Goal: Task Accomplishment & Management: Complete application form

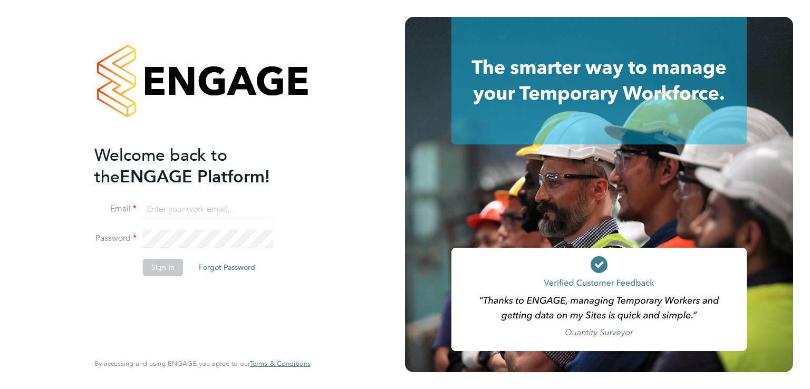
click at [243, 196] on ng-template "Welcome back to the ENGAGE Platform! Email Password Sign In Forgot Password" at bounding box center [197, 216] width 206 height 142
click at [213, 207] on input at bounding box center [208, 209] width 130 height 19
type input "natalie.hyde@hays.com"
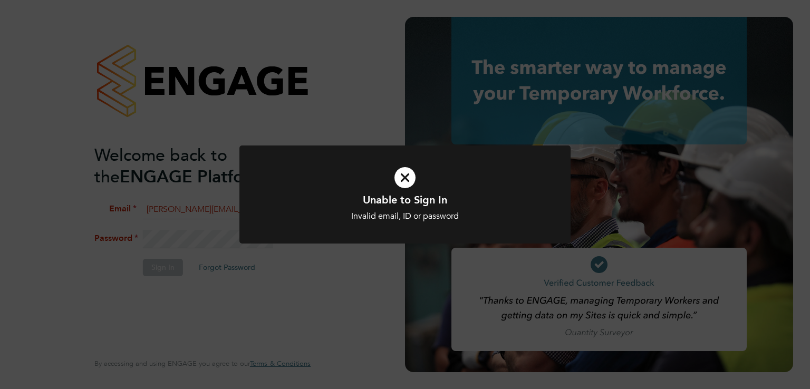
click at [410, 168] on icon at bounding box center [405, 177] width 274 height 41
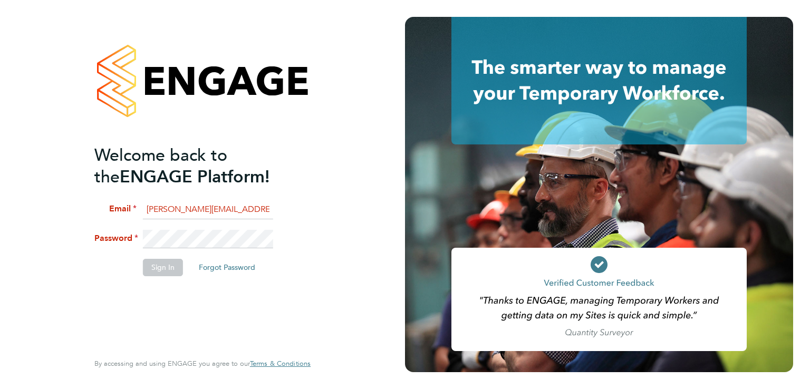
click at [407, 174] on div at bounding box center [599, 195] width 388 height 356
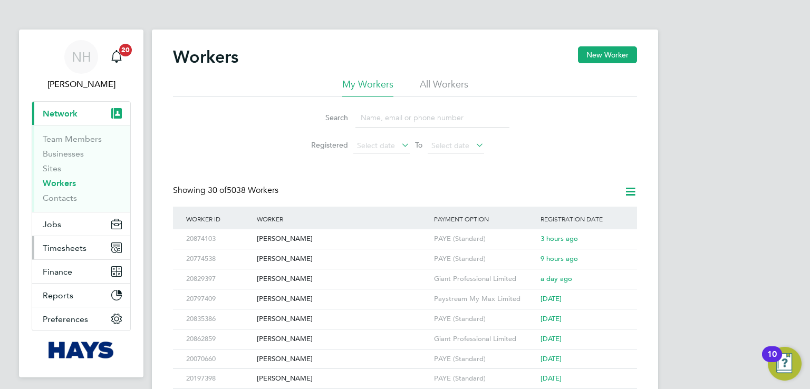
click at [68, 251] on span "Timesheets" at bounding box center [65, 248] width 44 height 10
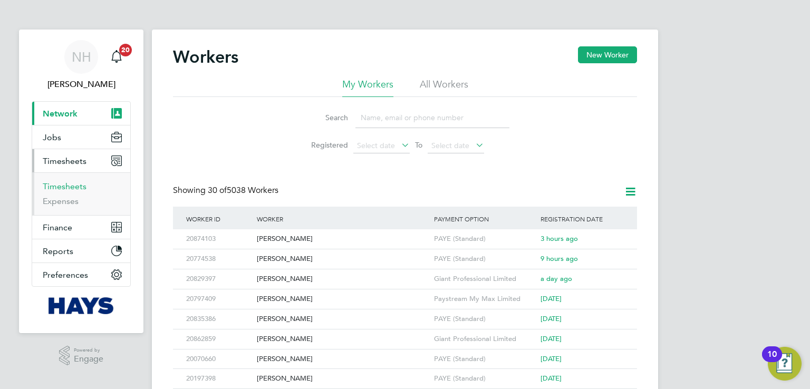
click at [65, 188] on link "Timesheets" at bounding box center [65, 186] width 44 height 10
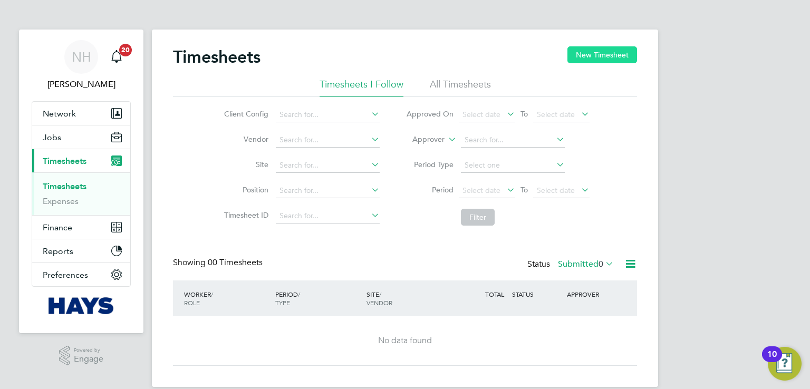
click at [587, 62] on button "New Timesheet" at bounding box center [603, 54] width 70 height 17
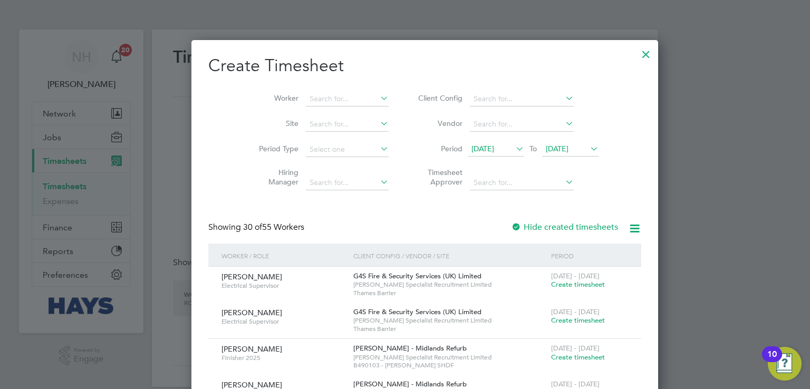
scroll to position [2257, 428]
click at [340, 106] on li "Worker" at bounding box center [320, 99] width 164 height 25
click at [339, 100] on input at bounding box center [347, 99] width 83 height 15
click at [340, 114] on li "[PERSON_NAME]" at bounding box center [351, 113] width 130 height 14
type input "[PERSON_NAME]"
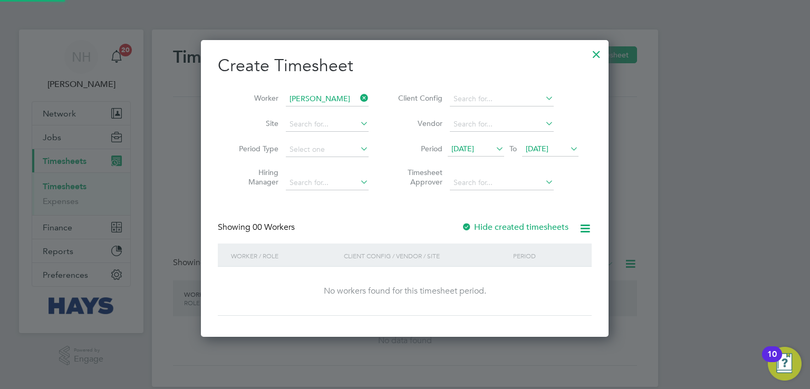
scroll to position [297, 408]
click at [582, 151] on li "Period [DATE] To [DATE]" at bounding box center [487, 149] width 210 height 25
click at [549, 148] on span "[DATE]" at bounding box center [537, 148] width 23 height 9
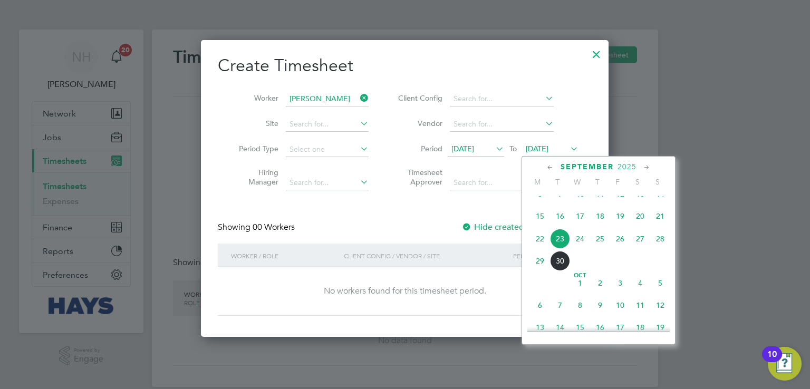
click at [568, 144] on icon at bounding box center [568, 148] width 0 height 15
click at [535, 271] on span "29" at bounding box center [540, 261] width 20 height 20
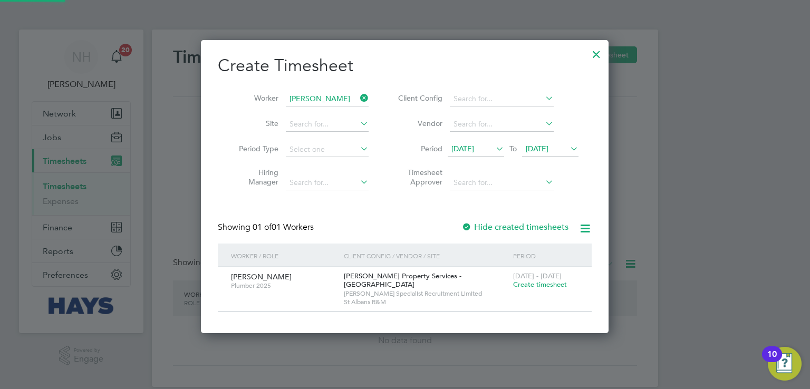
scroll to position [298, 408]
click at [537, 295] on div "[DATE] - [DATE] Create timesheet" at bounding box center [546, 281] width 71 height 28
click at [538, 289] on span "Create timesheet" at bounding box center [540, 284] width 54 height 9
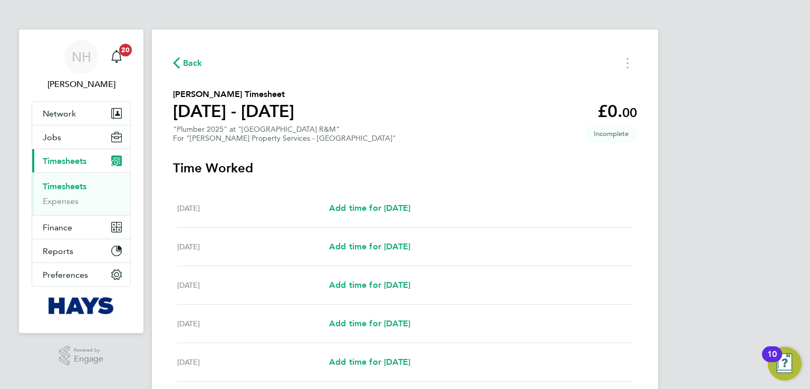
click at [188, 58] on span "Back" at bounding box center [193, 63] width 20 height 13
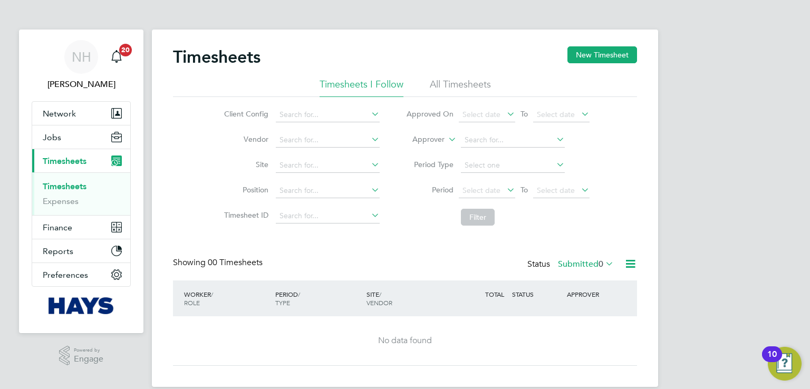
click at [578, 149] on li "Approver" at bounding box center [498, 140] width 210 height 25
click at [603, 52] on button "New Timesheet" at bounding box center [603, 54] width 70 height 17
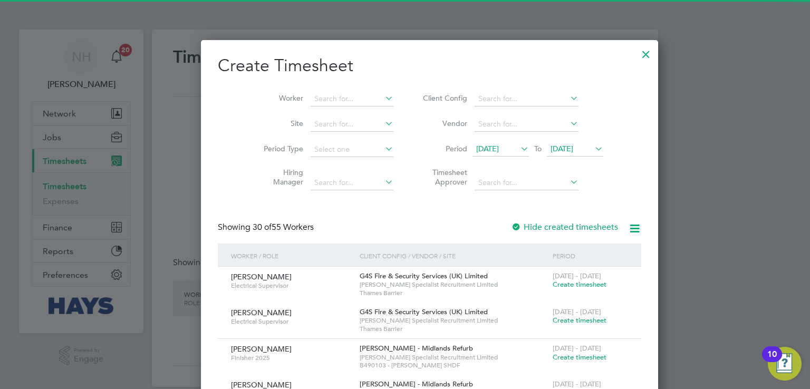
scroll to position [2257, 428]
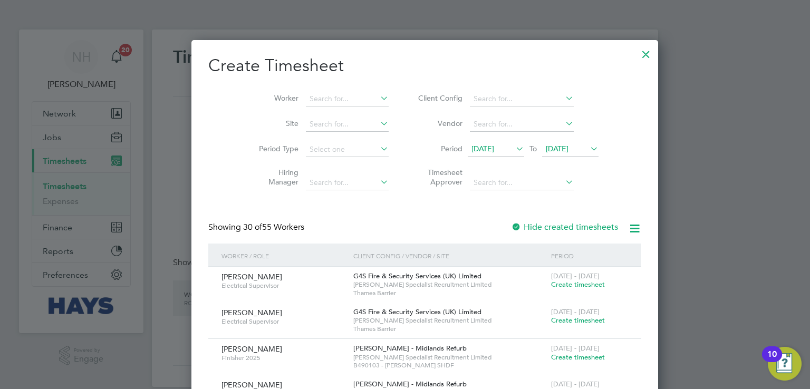
click at [482, 146] on span "[DATE]" at bounding box center [483, 148] width 23 height 9
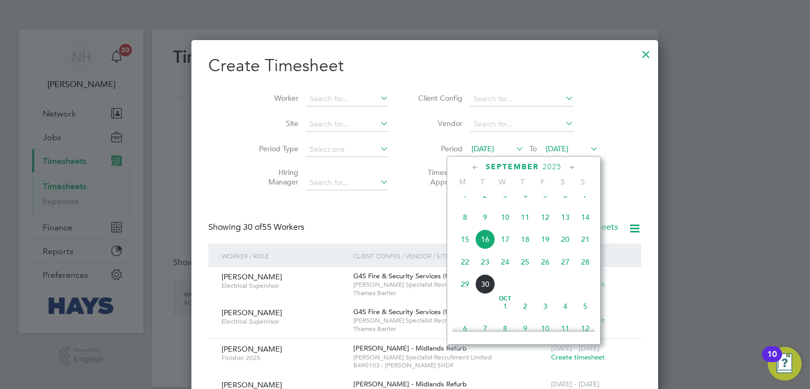
click at [468, 227] on span "8" at bounding box center [465, 217] width 20 height 20
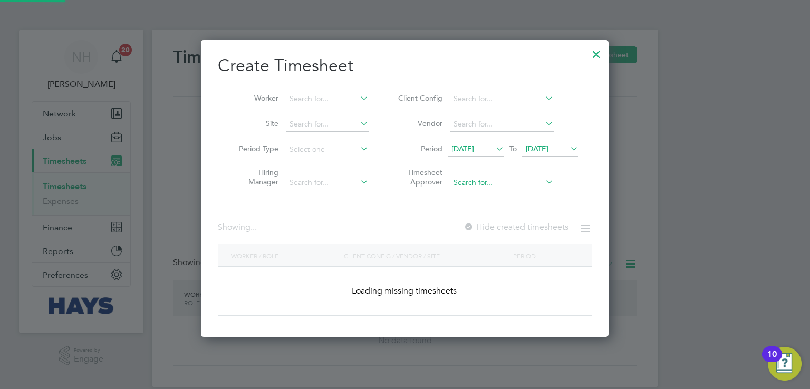
scroll to position [2897, 428]
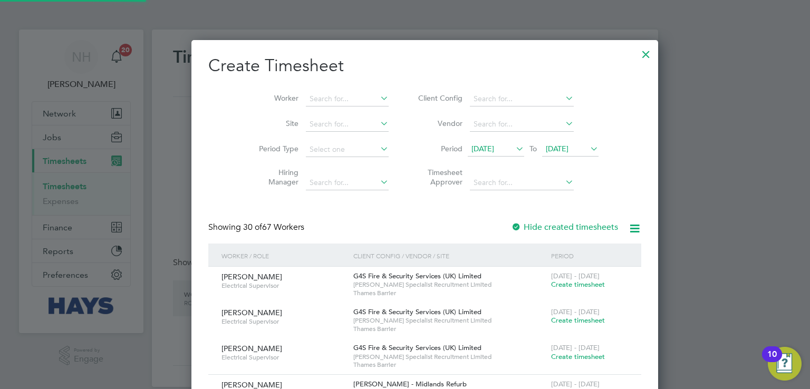
click at [553, 152] on span "[DATE]" at bounding box center [557, 148] width 23 height 9
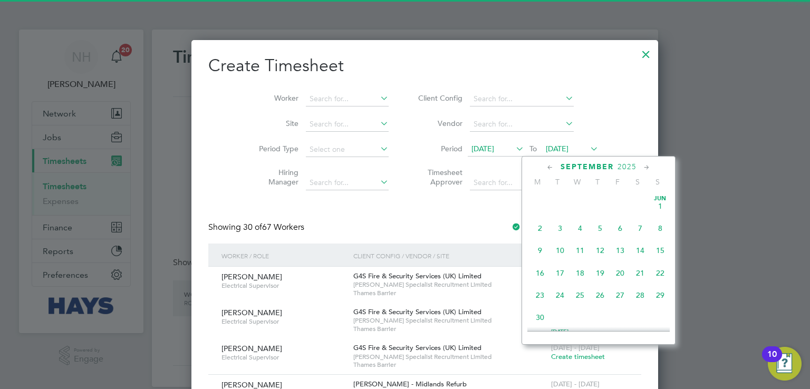
scroll to position [390, 0]
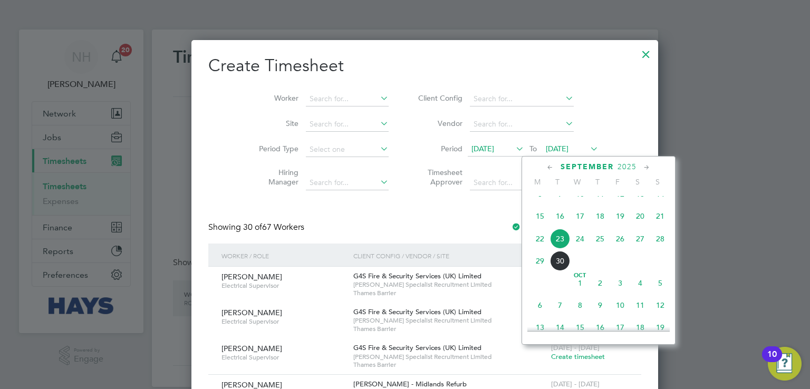
click at [620, 249] on span "26" at bounding box center [620, 239] width 20 height 20
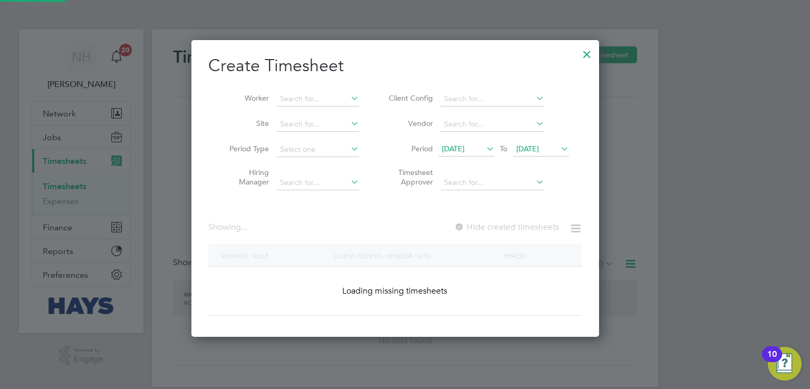
scroll to position [0, 0]
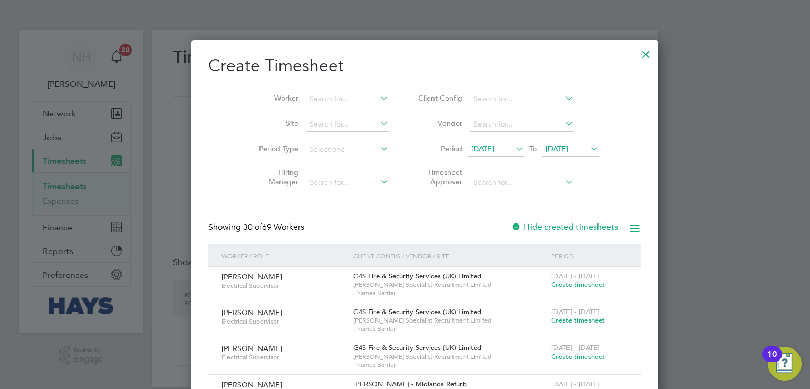
click at [511, 225] on div at bounding box center [516, 228] width 11 height 11
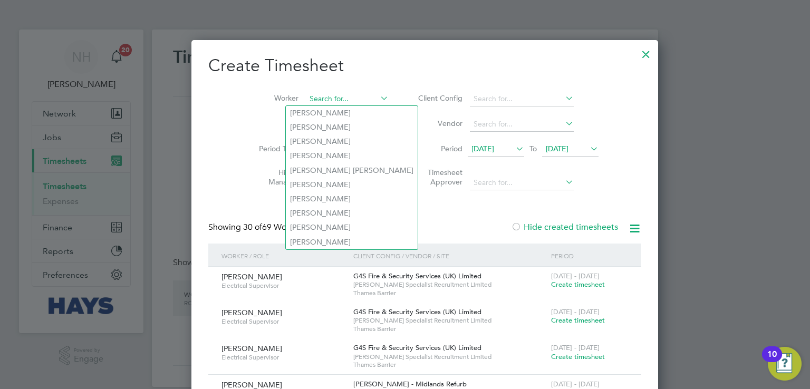
click at [328, 98] on input at bounding box center [347, 99] width 83 height 15
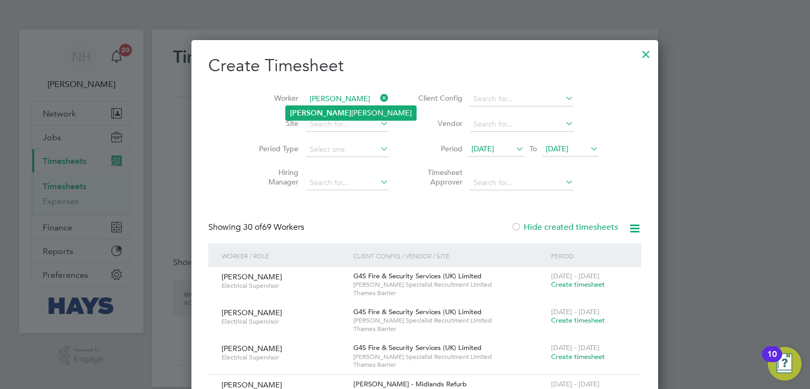
click at [327, 113] on li "[PERSON_NAME]" at bounding box center [351, 113] width 130 height 14
type input "[PERSON_NAME]"
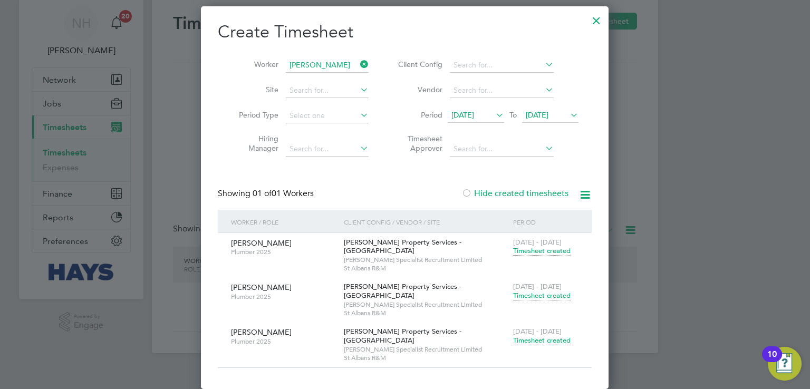
click at [540, 338] on span "Timesheet created" at bounding box center [542, 340] width 58 height 9
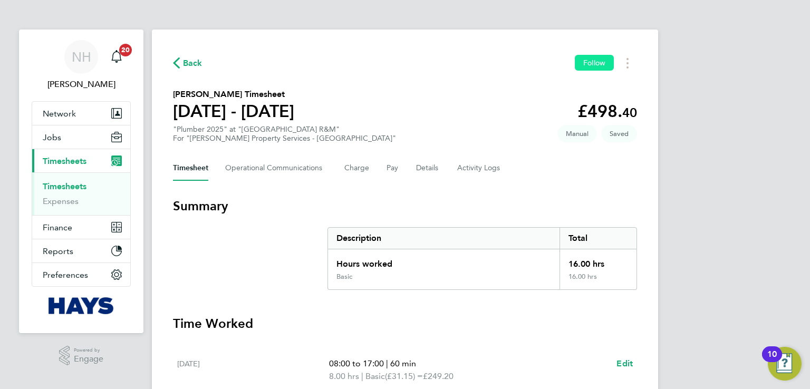
click at [596, 65] on span "Follow" at bounding box center [594, 62] width 22 height 9
click at [180, 67] on span "Back" at bounding box center [188, 63] width 30 height 10
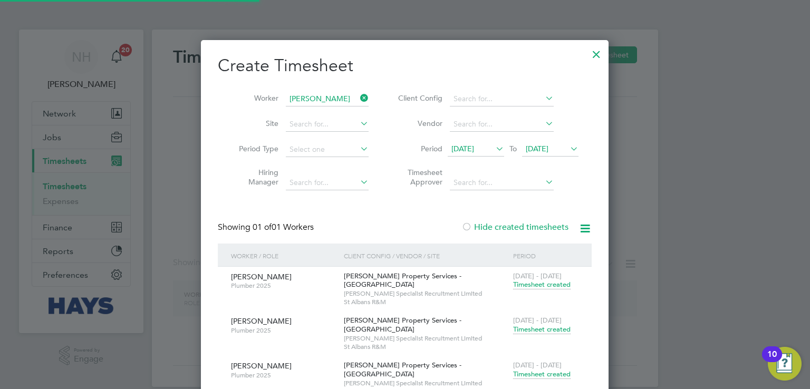
scroll to position [395, 408]
click at [323, 93] on input "[PERSON_NAME]" at bounding box center [327, 99] width 83 height 15
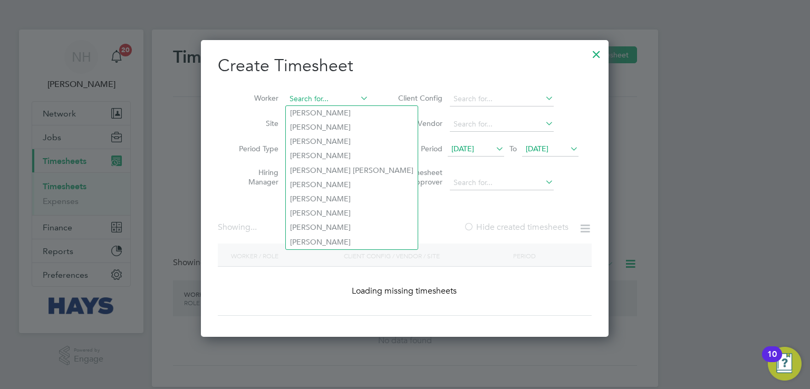
scroll to position [3733, 408]
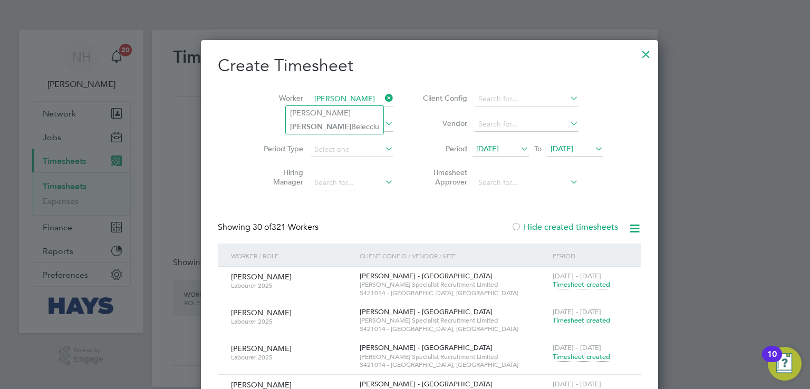
type input "[PERSON_NAME]"
click at [337, 136] on li "Site" at bounding box center [325, 124] width 164 height 25
click at [331, 98] on input at bounding box center [352, 99] width 83 height 15
click at [319, 122] on li "[PERSON_NAME]" at bounding box center [335, 127] width 98 height 14
type input "[PERSON_NAME]"
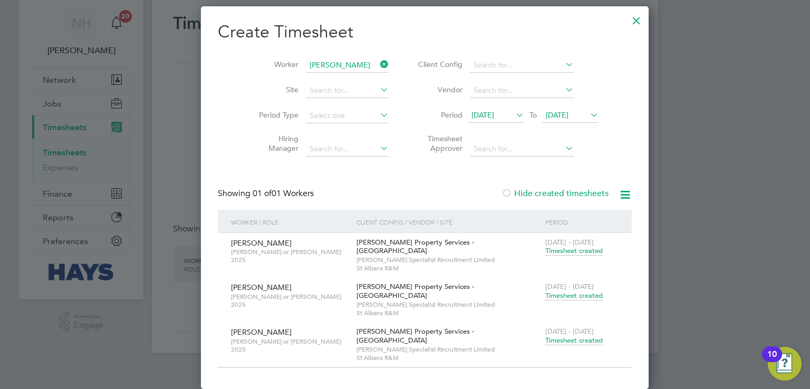
scroll to position [45, 0]
click at [553, 338] on span "Timesheet created" at bounding box center [574, 340] width 58 height 9
